Goal: Task Accomplishment & Management: Use online tool/utility

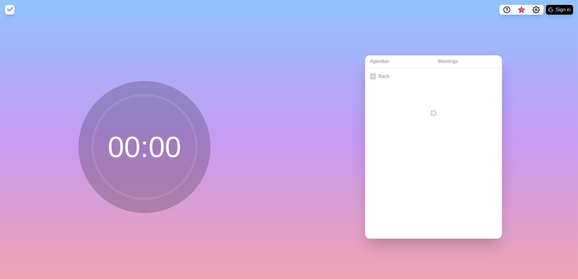
click at [431, 85] on div at bounding box center [433, 101] width 137 height 32
click at [449, 61] on link "Meetings" at bounding box center [467, 61] width 69 height 13
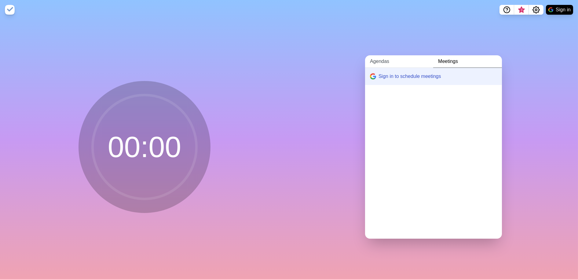
click at [382, 60] on link "Agendas" at bounding box center [399, 61] width 68 height 13
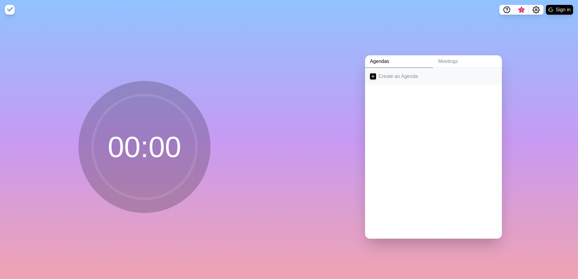
click at [386, 69] on link "Create an Agenda" at bounding box center [433, 76] width 137 height 17
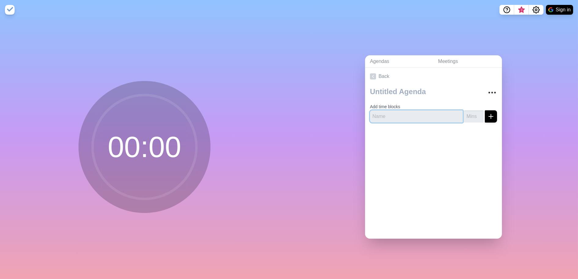
click at [398, 116] on input "text" at bounding box center [416, 116] width 93 height 12
type input "Good news and Core Values Stories"
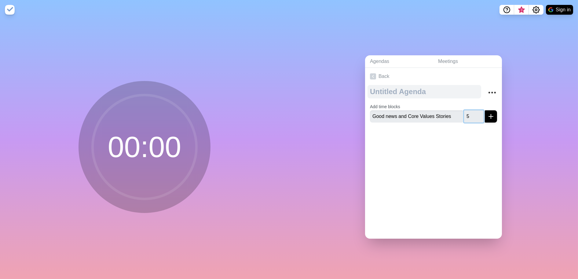
type input "5"
click at [430, 88] on textarea at bounding box center [425, 91] width 114 height 13
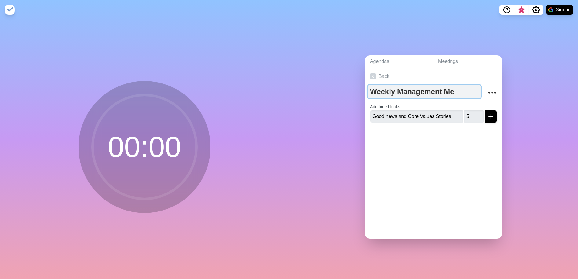
type textarea "Weekly Management Mee"
click at [451, 86] on textarea "Weekly Management Mee" at bounding box center [425, 91] width 114 height 13
click at [458, 88] on textarea "Weekly Management Mee" at bounding box center [425, 91] width 114 height 13
click at [458, 88] on textarea "Weekly Management Meeting" at bounding box center [425, 91] width 114 height 13
type textarea "Weekly Management Meeting"
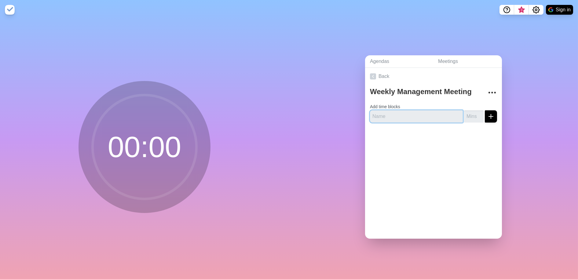
click at [399, 116] on input "text" at bounding box center [416, 116] width 93 height 12
type input "Goodnews and Core Values stories"
click at [485, 110] on button "submit" at bounding box center [491, 116] width 12 height 12
type input "5"
click at [488, 113] on icon "submit" at bounding box center [491, 116] width 7 height 7
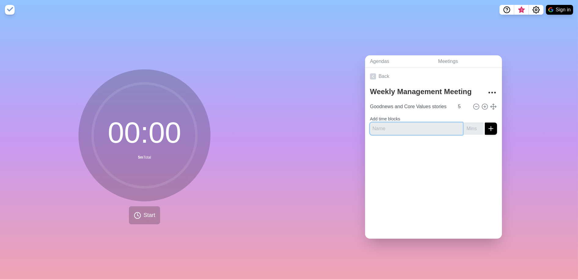
click at [405, 128] on input "text" at bounding box center [416, 129] width 93 height 12
type input "Action Items"
type input "3"
click at [487, 124] on button "submit" at bounding box center [491, 129] width 12 height 12
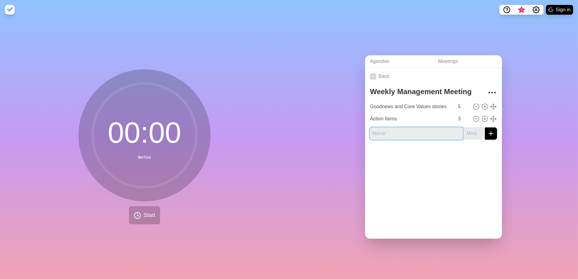
click at [416, 135] on input "text" at bounding box center [416, 133] width 93 height 12
type input "Company Priorities Review"
type input "5"
click at [491, 131] on line "submit" at bounding box center [491, 133] width 0 height 4
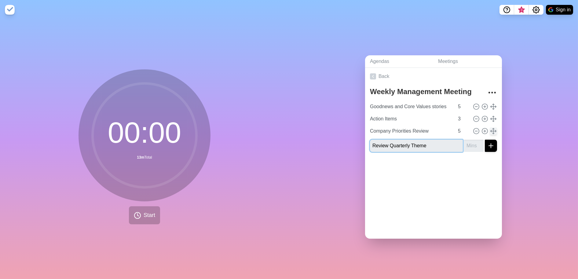
type input "Review Quarterly Theme"
type input "3"
click at [488, 142] on icon "submit" at bounding box center [491, 145] width 7 height 7
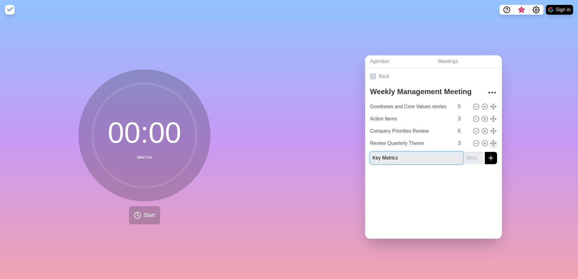
type input "Key Metrics"
type input "5"
click at [491, 156] on line "submit" at bounding box center [491, 158] width 0 height 4
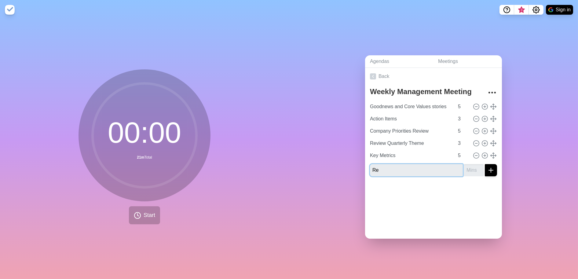
type input "R"
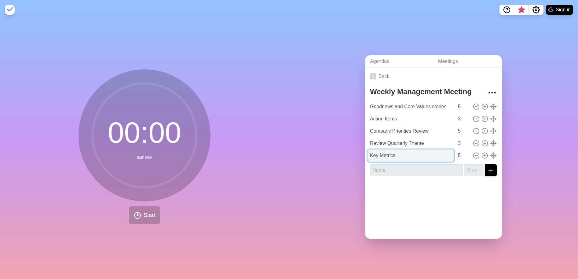
click at [414, 151] on input "Key Metrics" at bounding box center [411, 155] width 87 height 12
type input "Key Metrics & Review Score card"
click at [458, 154] on input "4" at bounding box center [463, 155] width 15 height 12
type input "8"
click at [436, 182] on div at bounding box center [433, 193] width 137 height 24
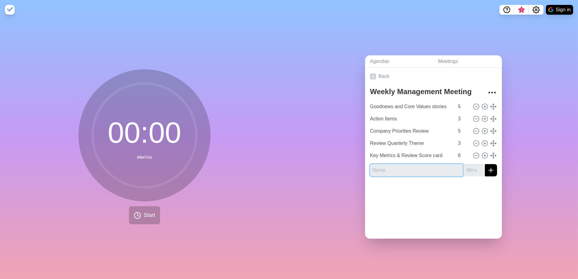
click at [418, 165] on input "text" at bounding box center [416, 170] width 93 height 12
type input "Customer / Employee Feedback"
type input "15"
click at [487, 164] on button "submit" at bounding box center [491, 170] width 12 height 12
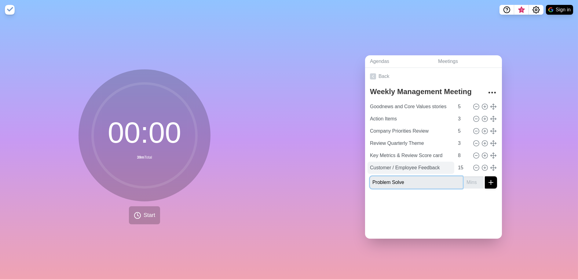
type input "Problem Solve"
type input "15"
click at [488, 179] on icon "submit" at bounding box center [491, 182] width 7 height 7
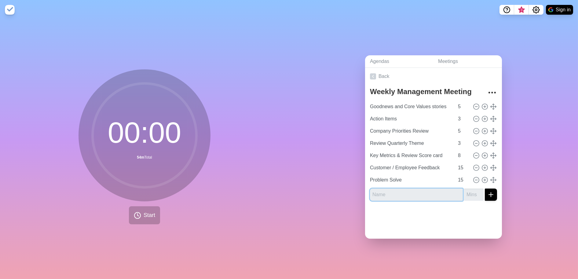
click at [401, 189] on input "text" at bounding box center [416, 195] width 93 height 12
type input "Top Priority"
type input "3"
click at [487, 196] on button "submit" at bounding box center [491, 195] width 12 height 12
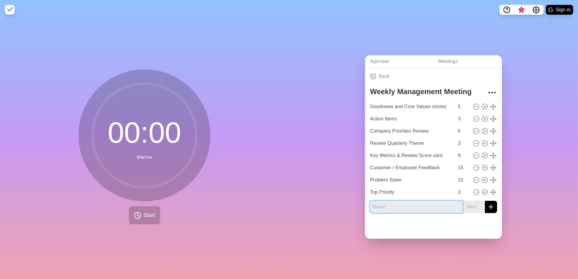
click at [432, 204] on input "text" at bounding box center [416, 207] width 93 height 12
type input "Pn"
type input "One Phrase Close"
type input "1"
click at [485, 201] on button "submit" at bounding box center [491, 207] width 12 height 12
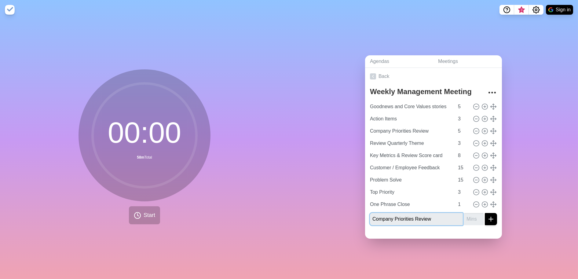
type input "Company Priorities Review"
type input "3"
click at [485, 213] on button "submit" at bounding box center [491, 219] width 12 height 12
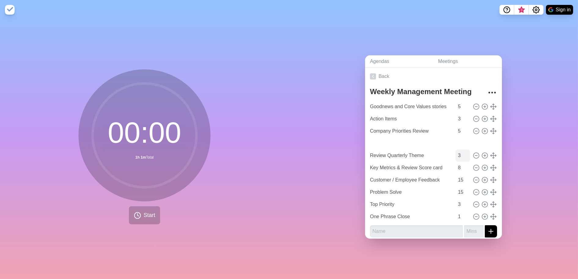
type input "Company Priorities Review"
type input "Review Quarterly Theme"
type input "3"
type input "Key Metrics & Review Score card"
type input "8"
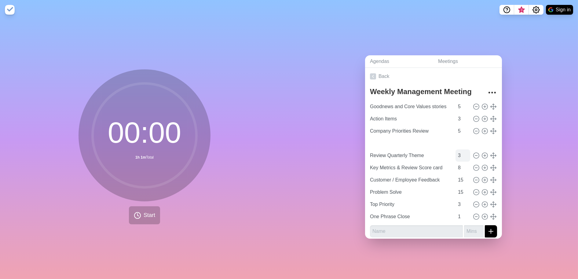
type input "Customer / Employee Feedback"
type input "Problem Solve"
type input "15"
type input "Top Priority"
type input "3"
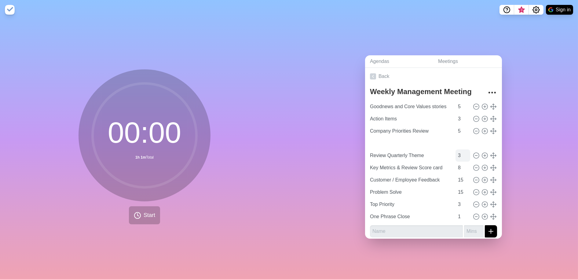
type input "One Phrase Close"
type input "1"
click at [425, 133] on input "Company Priorities Review" at bounding box center [411, 131] width 87 height 12
click at [436, 137] on input "Company Priorities Review" at bounding box center [411, 143] width 87 height 12
click at [435, 132] on input "Company Priorities Review" at bounding box center [411, 131] width 87 height 12
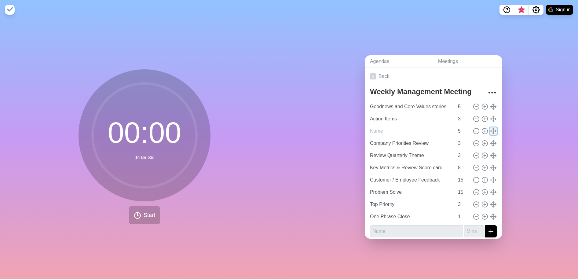
type input "Company Priorities Review"
click at [490, 128] on icon at bounding box center [493, 131] width 7 height 7
drag, startPoint x: 482, startPoint y: 127, endPoint x: 471, endPoint y: 129, distance: 11.2
drag, startPoint x: 471, startPoint y: 129, endPoint x: 422, endPoint y: 132, distance: 49.3
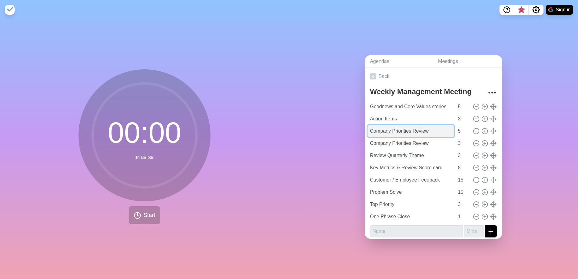
click at [422, 132] on input "Company Priorities Review" at bounding box center [411, 131] width 87 height 12
click at [435, 121] on input "Action Items" at bounding box center [411, 119] width 87 height 12
click at [435, 131] on input "Company Priorities Review" at bounding box center [411, 131] width 87 height 12
click at [490, 129] on icon at bounding box center [493, 131] width 7 height 7
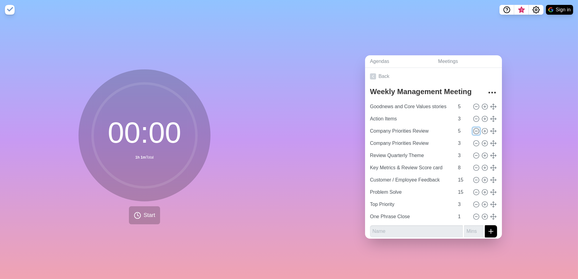
click at [473, 129] on icon at bounding box center [476, 131] width 7 height 7
type input "3"
type input "Review Quarterly Theme"
type input "Key Metrics & Review Score card"
type input "8"
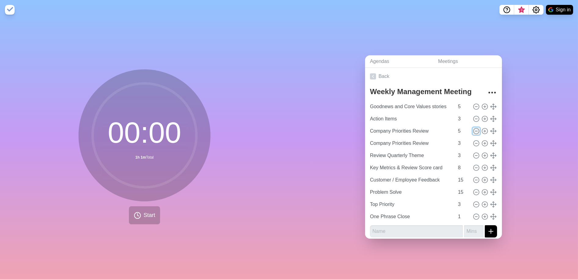
type input "Customer / Employee Feedback"
type input "15"
type input "Problem Solve"
type input "Top Priority"
type input "3"
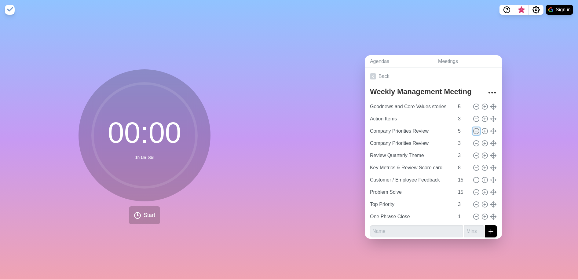
type input "One Phrase Close"
type input "1"
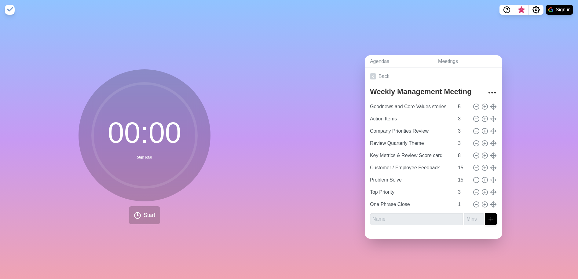
click at [298, 156] on div "Agendas Meetings Back Weekly Management Meeting Goodnews and Core Values storie…" at bounding box center [433, 150] width 289 height 260
click at [415, 142] on input "Review Quarterly Theme" at bounding box center [411, 143] width 87 height 12
click at [456, 128] on input "3" at bounding box center [463, 131] width 15 height 12
type input "5"
click at [337, 130] on div "Agendas Meetings Back Weekly Management Meeting Goodnews and Core Values storie…" at bounding box center [433, 150] width 289 height 260
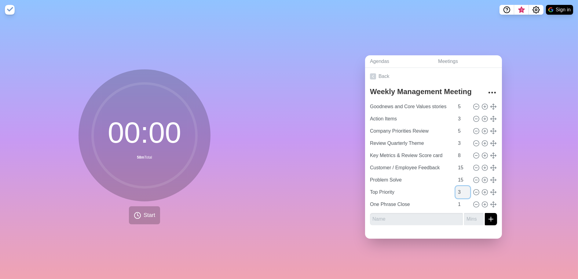
click at [456, 188] on input "3" at bounding box center [463, 192] width 15 height 12
click at [456, 191] on input "3" at bounding box center [463, 192] width 15 height 12
type input "5"
click at [554, 189] on div "Agendas Meetings Back Weekly Management Meeting Goodnews and Core Values storie…" at bounding box center [433, 150] width 289 height 260
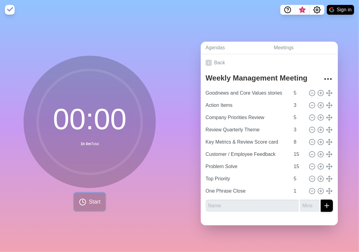
click at [85, 200] on button "Start" at bounding box center [89, 202] width 31 height 18
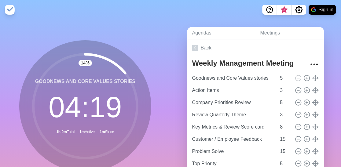
click at [6, 157] on div "14 % Goodnews and Core Values stories 04 : 19 1h 0m Total 1m Active 1m Since" at bounding box center [85, 121] width 171 height 203
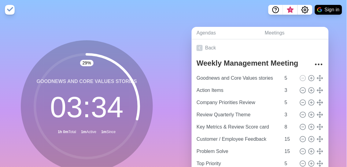
click at [16, 157] on div "29 % Goodnews and Core Values stories 03 : 34 1h 0m Total 1m Active 1m Since" at bounding box center [87, 121] width 174 height 203
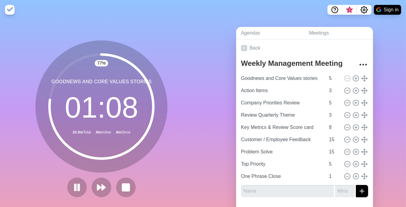
drag, startPoint x: 13, startPoint y: 1, endPoint x: 10, endPoint y: 51, distance: 49.9
click at [10, 134] on div "77 % Goodnews and Core Values stories 01 : 08 1h 0m Total 4m Active 4m Since" at bounding box center [101, 121] width 203 height 203
drag, startPoint x: 0, startPoint y: 11, endPoint x: 5, endPoint y: 136, distance: 125.1
click at [9, 138] on div "78 % Goodnews and Core Values stories 01 : 05 1h 0m Total 4m Active 4m Since" at bounding box center [101, 121] width 203 height 203
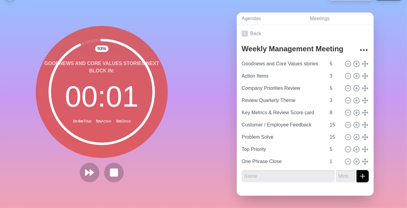
scroll to position [24, 0]
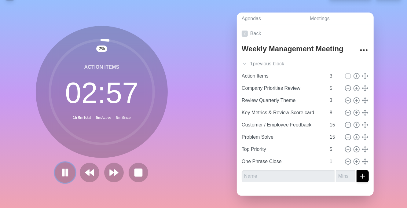
click at [60, 168] on icon at bounding box center [65, 173] width 10 height 10
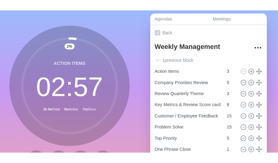
scroll to position [39, 0]
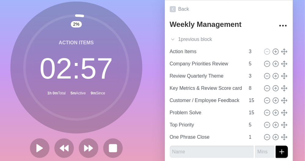
click at [124, 17] on icon at bounding box center [76, 67] width 122 height 122
click at [109, 52] on circle at bounding box center [76, 68] width 104 height 104
click at [73, 58] on circle at bounding box center [76, 68] width 104 height 104
click at [40, 151] on icon at bounding box center [40, 148] width 10 height 10
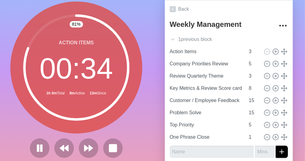
click at [140, 40] on div "81 % Action Items 00 : 34 1h 0m Total 8m Active 13m Since" at bounding box center [76, 82] width 153 height 203
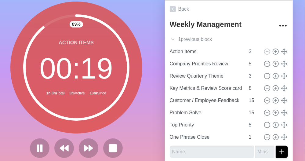
click at [133, 38] on icon at bounding box center [76, 67] width 122 height 122
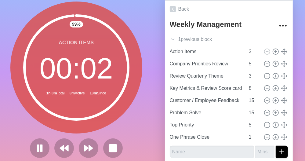
click at [130, 128] on icon at bounding box center [76, 67] width 122 height 122
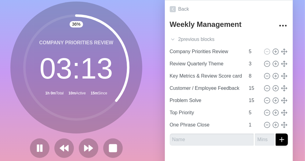
click at [123, 130] on div "Company Priorities Review 03 : 13 1h 0m Total 10m Active 15m Since" at bounding box center [76, 68] width 132 height 132
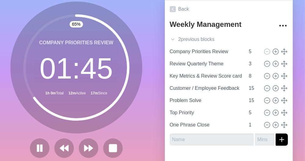
click at [115, 134] on div "65 % Company Priorities Review 01 : 45 1h 0m Total 12m Active 17m Since" at bounding box center [76, 80] width 132 height 157
click at [125, 120] on icon at bounding box center [76, 67] width 122 height 122
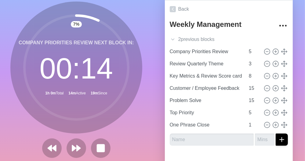
click at [136, 131] on div "Company Priorities Review Next block in: 00 : 14 1h 0m Total 14m Active 19m Sin…" at bounding box center [76, 68] width 132 height 132
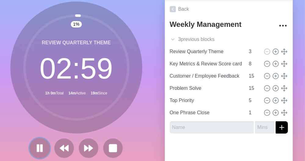
click at [41, 149] on rect at bounding box center [42, 148] width 2 height 7
click at [120, 117] on icon at bounding box center [76, 67] width 122 height 122
click at [29, 153] on button at bounding box center [39, 148] width 20 height 20
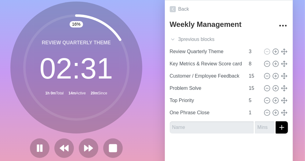
drag, startPoint x: 121, startPoint y: 124, endPoint x: 51, endPoint y: 123, distance: 70.3
click at [122, 123] on icon at bounding box center [76, 67] width 122 height 122
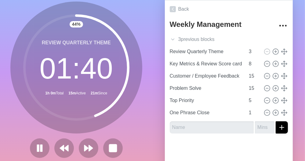
click at [135, 123] on div "Review Quarterly Theme 01 : 40 1h 0m Total 15m Active 21m Since" at bounding box center [76, 68] width 132 height 132
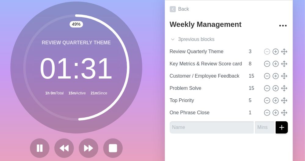
click at [139, 120] on div "49 % Review Quarterly Theme 01 : 31 1h 0m Total 15m Active 21m Since" at bounding box center [76, 82] width 153 height 203
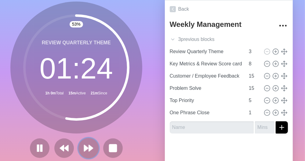
click at [84, 148] on polygon at bounding box center [86, 148] width 4 height 6
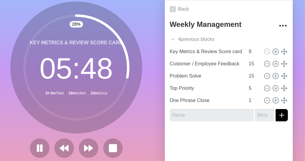
click at [129, 108] on icon at bounding box center [76, 67] width 122 height 122
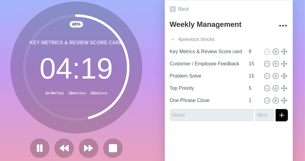
click at [126, 120] on icon at bounding box center [76, 67] width 122 height 122
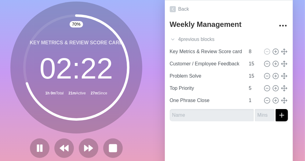
click at [128, 126] on icon at bounding box center [76, 67] width 122 height 122
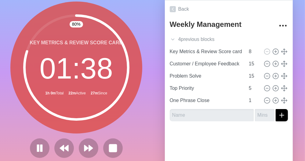
click at [144, 106] on div "80 % Key Metrics & Review Score card 01 : 38 1h 0m Total 22m Active 27m Since" at bounding box center [76, 82] width 153 height 203
click at [83, 143] on icon at bounding box center [88, 148] width 10 height 10
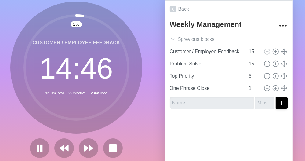
click at [118, 126] on icon at bounding box center [76, 67] width 122 height 122
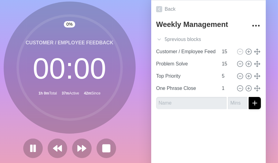
click at [98, 8] on icon at bounding box center [70, 67] width 122 height 122
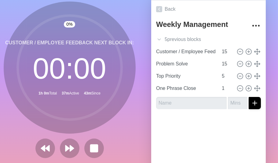
click at [9, 12] on icon at bounding box center [70, 67] width 122 height 122
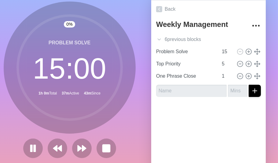
click at [33, 15] on icon at bounding box center [70, 67] width 122 height 122
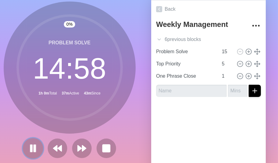
click at [28, 146] on icon at bounding box center [33, 148] width 10 height 10
click at [107, 11] on icon at bounding box center [70, 67] width 122 height 122
click at [90, 31] on circle at bounding box center [70, 68] width 104 height 104
click at [28, 20] on icon at bounding box center [70, 67] width 122 height 122
click at [9, 120] on icon at bounding box center [70, 67] width 122 height 122
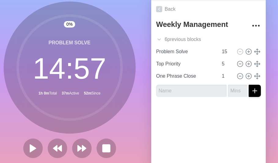
click at [104, 33] on circle at bounding box center [70, 68] width 104 height 104
click at [9, 119] on icon at bounding box center [70, 67] width 122 height 122
click at [23, 2] on div "Problem Solve 14 : 57 1h 0m Total 37m Active 53m Since" at bounding box center [70, 68] width 132 height 132
click at [23, 17] on icon at bounding box center [70, 67] width 122 height 122
click at [37, 34] on circle at bounding box center [70, 68] width 104 height 104
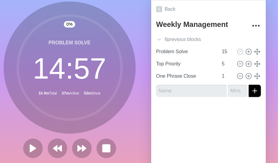
click at [100, 50] on circle at bounding box center [70, 68] width 104 height 104
click at [30, 152] on polygon at bounding box center [33, 148] width 6 height 8
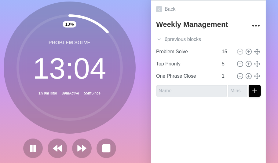
click at [98, 37] on circle at bounding box center [70, 68] width 104 height 104
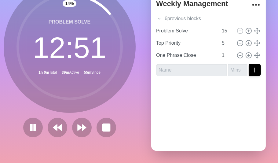
scroll to position [66, 0]
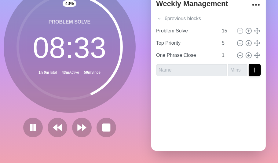
click at [84, 26] on circle at bounding box center [70, 47] width 104 height 104
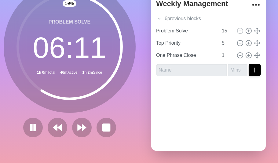
click at [20, 103] on div "Problem Solve 06 : 11 1h 0m Total 46m Active 1h 2m Since" at bounding box center [70, 47] width 132 height 132
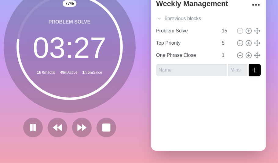
click at [16, 96] on icon at bounding box center [70, 47] width 122 height 122
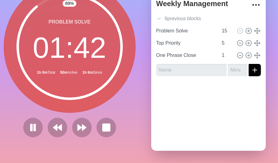
click at [17, 108] on div "89 % Problem Solve 01 : 42 1h 0m Total 50m Active 1h 6m Since" at bounding box center [70, 59] width 132 height 157
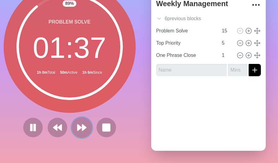
click at [82, 124] on polygon at bounding box center [84, 127] width 4 height 6
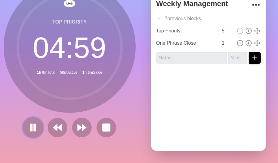
click at [29, 122] on icon at bounding box center [33, 127] width 10 height 10
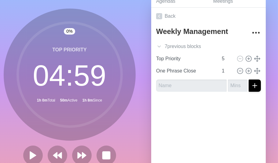
scroll to position [20, 0]
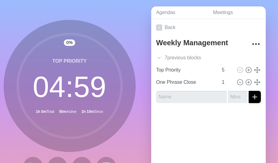
drag, startPoint x: 83, startPoint y: 16, endPoint x: 86, endPoint y: 14, distance: 4.1
click at [83, 16] on div "0 % Top Priority 04 : 59 1h 0m Total 50m Active 1h 10m Since" at bounding box center [69, 100] width 139 height 203
click at [87, 23] on div "Top Priority 04 : 59 1h 0m Total 50m Active 1h 16m Since" at bounding box center [70, 86] width 132 height 132
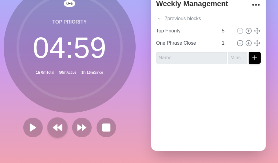
scroll to position [66, 0]
click at [30, 123] on polygon at bounding box center [33, 127] width 6 height 8
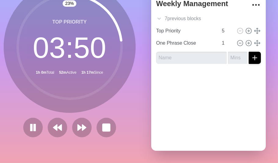
scroll to position [36, 0]
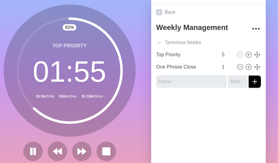
drag, startPoint x: 54, startPoint y: 28, endPoint x: 45, endPoint y: 36, distance: 12.3
click at [54, 28] on circle at bounding box center [70, 71] width 104 height 104
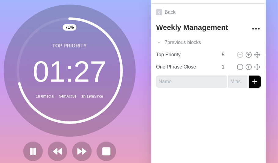
click at [36, 27] on circle at bounding box center [70, 71] width 104 height 104
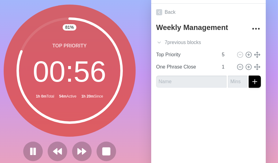
scroll to position [66, 0]
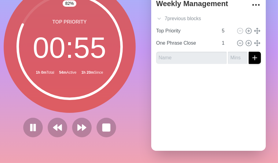
click at [17, 100] on icon at bounding box center [70, 47] width 122 height 122
click at [83, 122] on icon at bounding box center [82, 127] width 10 height 10
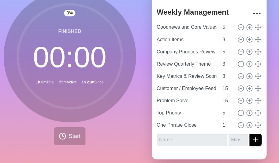
scroll to position [52, 0]
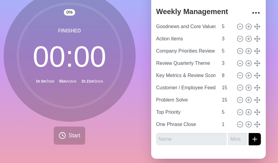
click at [49, 26] on circle at bounding box center [70, 56] width 104 height 104
